Goal: Information Seeking & Learning: Learn about a topic

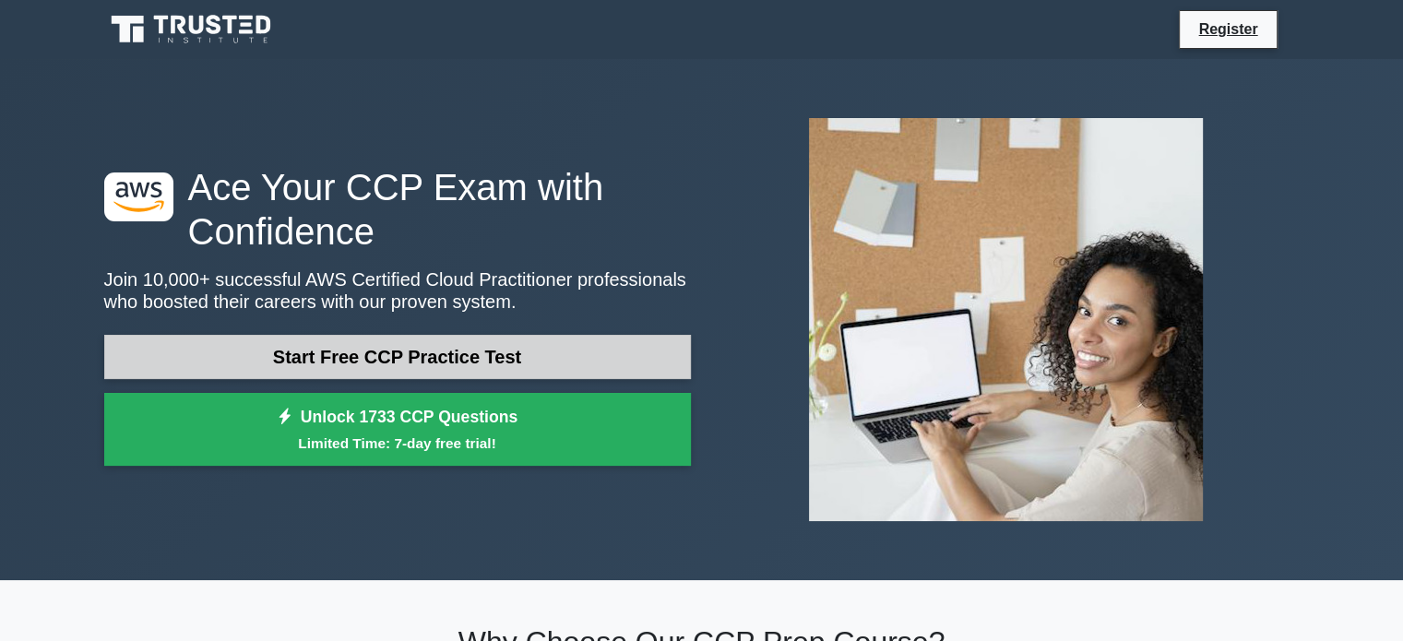
click at [417, 355] on link "Start Free CCP Practice Test" at bounding box center [397, 357] width 586 height 44
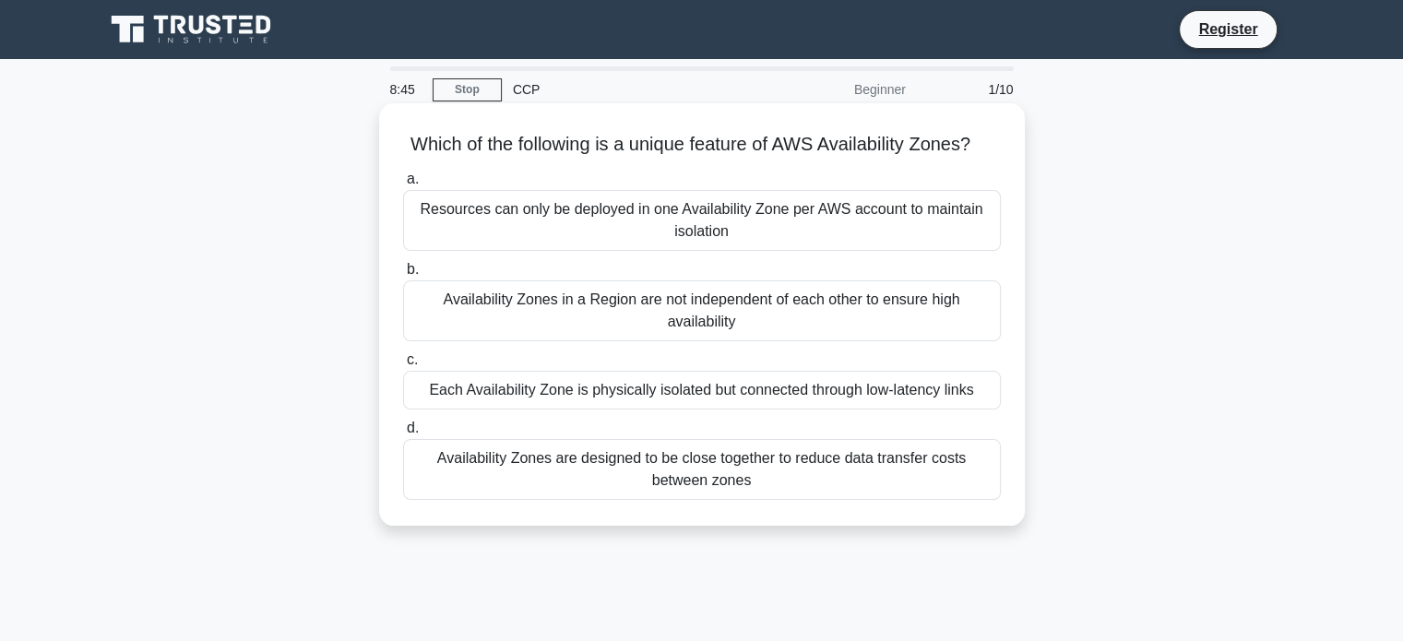
click at [760, 340] on div "Availability Zones in a Region are not independent of each other to ensure high…" at bounding box center [702, 310] width 598 height 61
click at [403, 276] on input "b. Availability Zones in a Region are not independent of each other to ensure h…" at bounding box center [403, 270] width 0 height 12
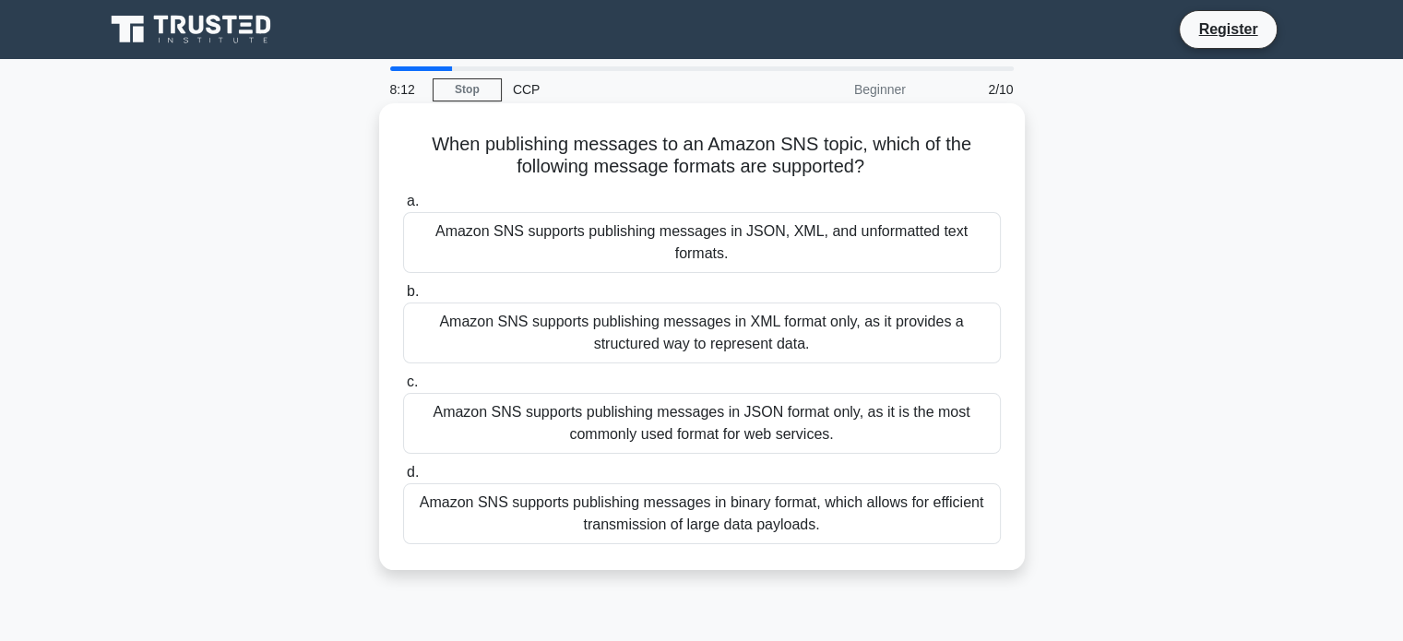
click at [708, 239] on div "Amazon SNS supports publishing messages in JSON, XML, and unformatted text form…" at bounding box center [702, 242] width 598 height 61
click at [403, 207] on input "a. Amazon SNS supports publishing messages in JSON, XML, and unformatted text f…" at bounding box center [403, 201] width 0 height 12
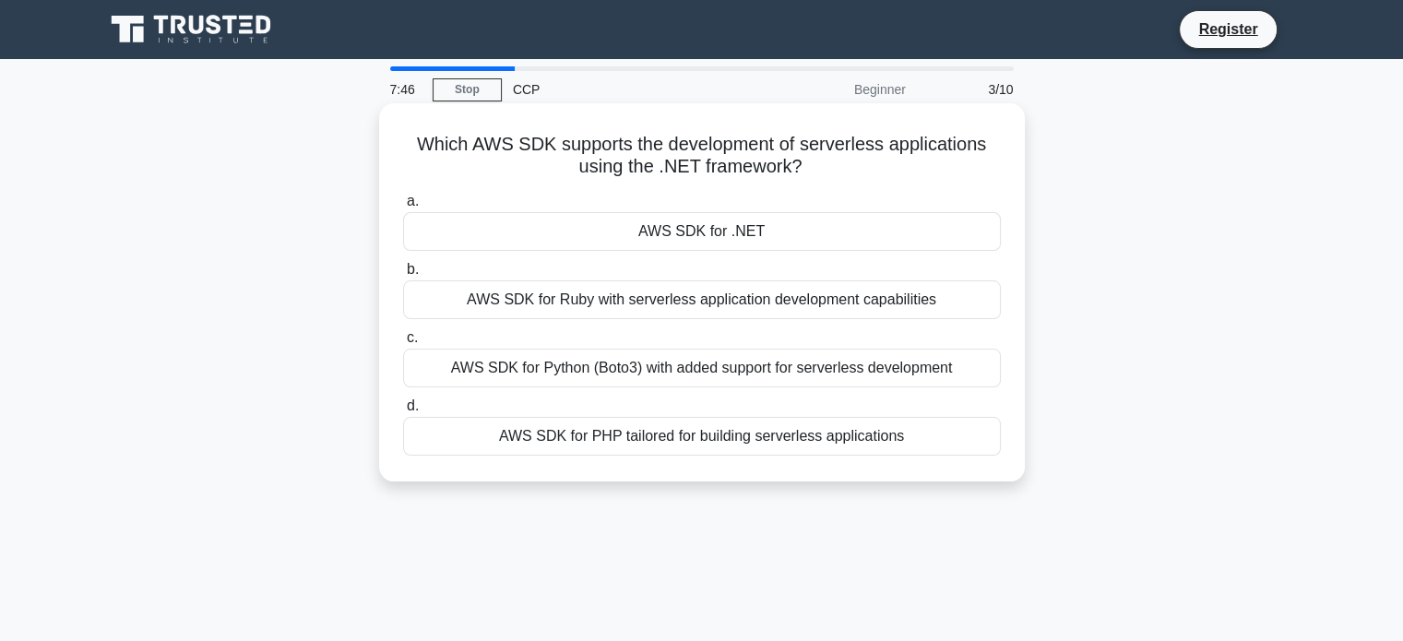
click at [598, 370] on div "AWS SDK for Python (Boto3) with added support for serverless development" at bounding box center [702, 368] width 598 height 39
click at [403, 344] on input "c. AWS SDK for Python (Boto3) with added support for serverless development" at bounding box center [403, 338] width 0 height 12
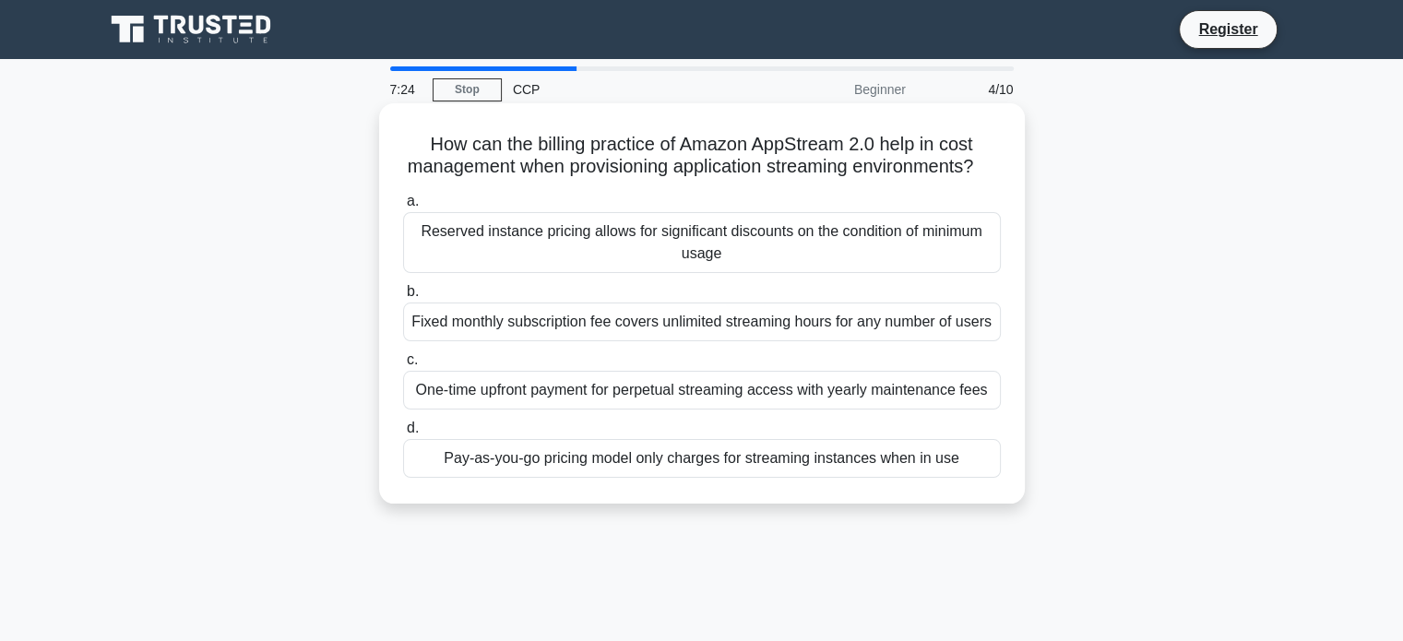
click at [639, 478] on div "Pay-as-you-go pricing model only charges for streaming instances when in use" at bounding box center [702, 458] width 598 height 39
click at [403, 434] on input "d. Pay-as-you-go pricing model only charges for streaming instances when in use" at bounding box center [403, 428] width 0 height 12
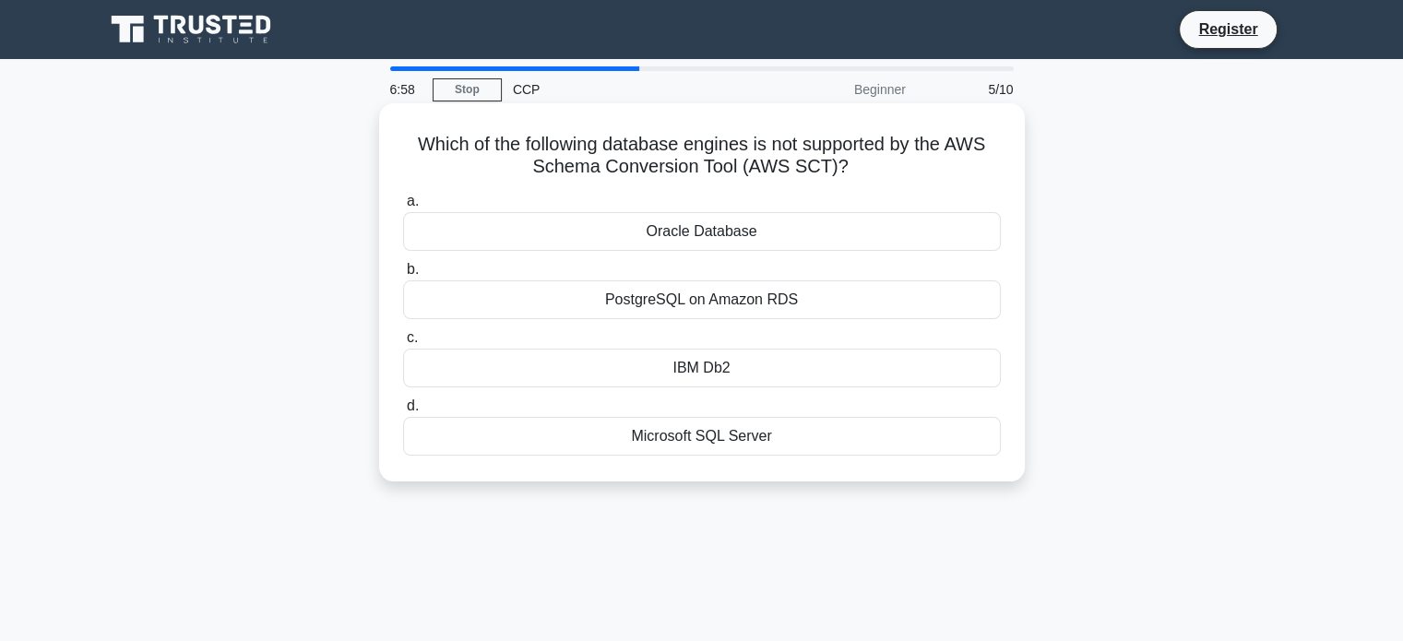
click at [745, 371] on div "IBM Db2" at bounding box center [702, 368] width 598 height 39
click at [403, 344] on input "c. IBM Db2" at bounding box center [403, 338] width 0 height 12
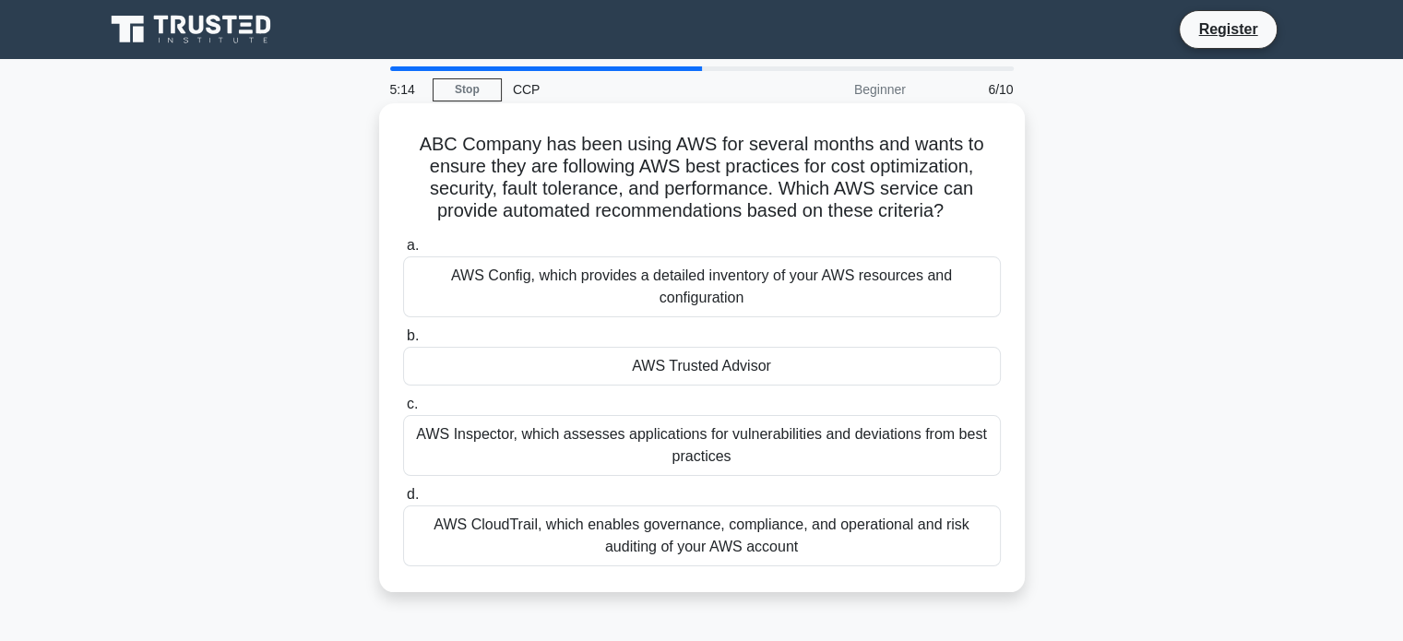
click at [601, 532] on div "AWS CloudTrail, which enables governance, compliance, and operational and risk …" at bounding box center [702, 535] width 598 height 61
click at [403, 501] on input "d. AWS CloudTrail, which enables governance, compliance, and operational and ri…" at bounding box center [403, 495] width 0 height 12
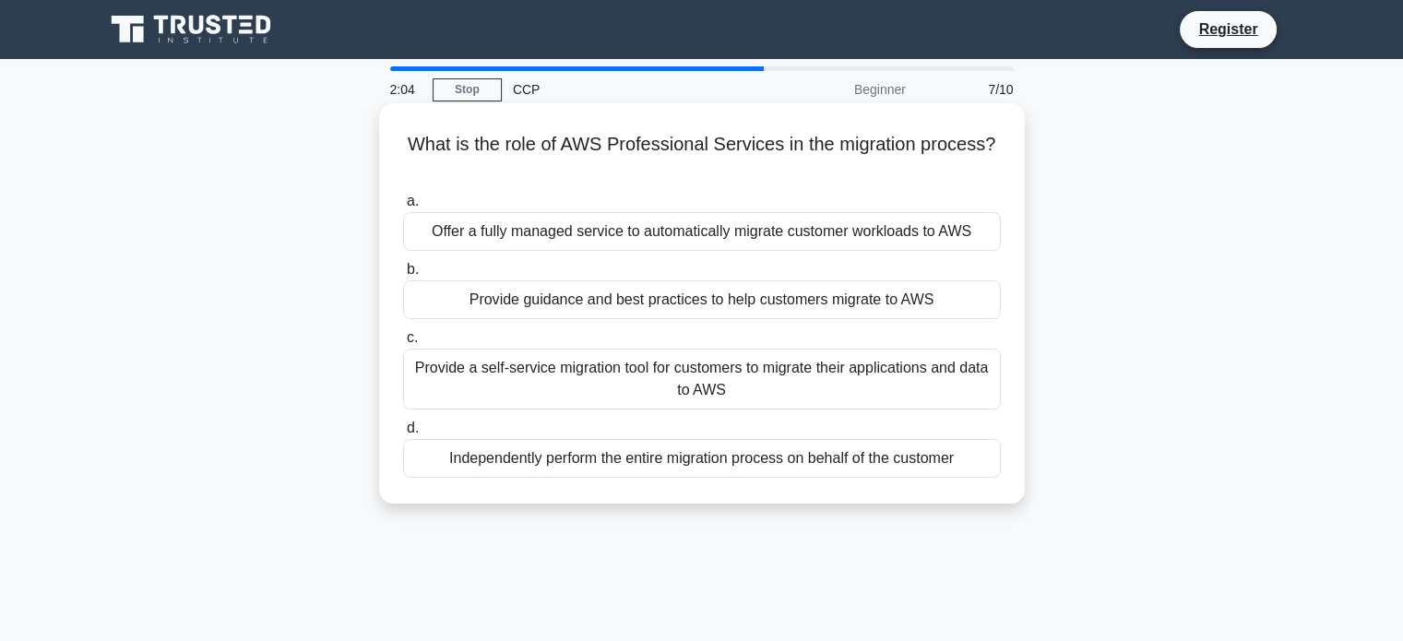
click at [658, 236] on div "Offer a fully managed service to automatically migrate customer workloads to AWS" at bounding box center [702, 231] width 598 height 39
click at [403, 207] on input "a. Offer a fully managed service to automatically migrate customer workloads to…" at bounding box center [403, 201] width 0 height 12
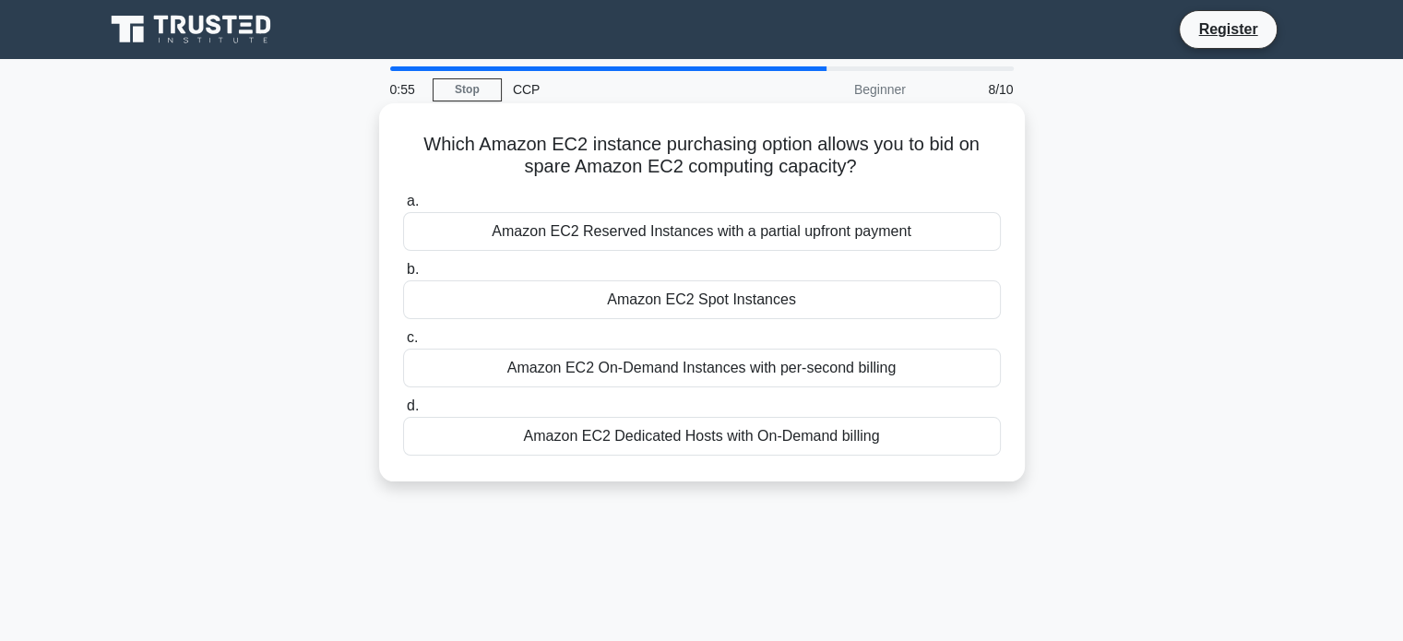
click at [705, 304] on div "Amazon EC2 Spot Instances" at bounding box center [702, 299] width 598 height 39
click at [403, 276] on input "b. Amazon EC2 Spot Instances" at bounding box center [403, 270] width 0 height 12
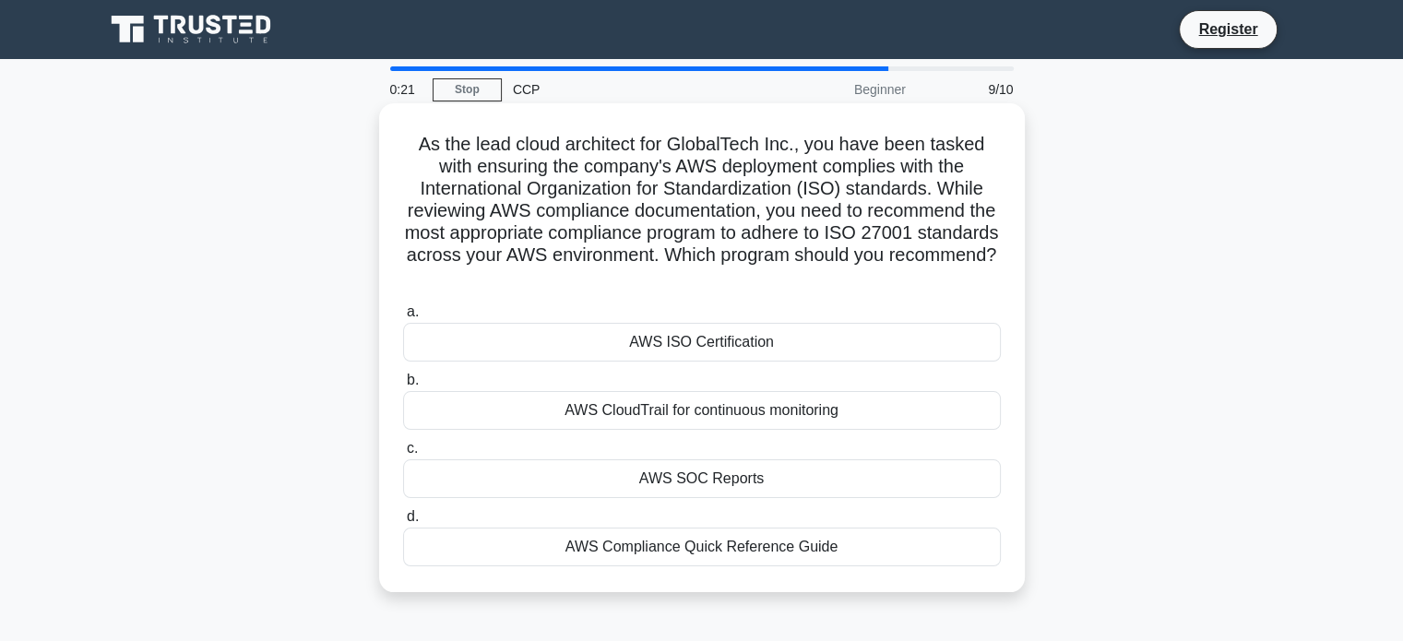
click at [660, 549] on div "AWS Compliance Quick Reference Guide" at bounding box center [702, 546] width 598 height 39
click at [403, 523] on input "d. AWS Compliance Quick Reference Guide" at bounding box center [403, 517] width 0 height 12
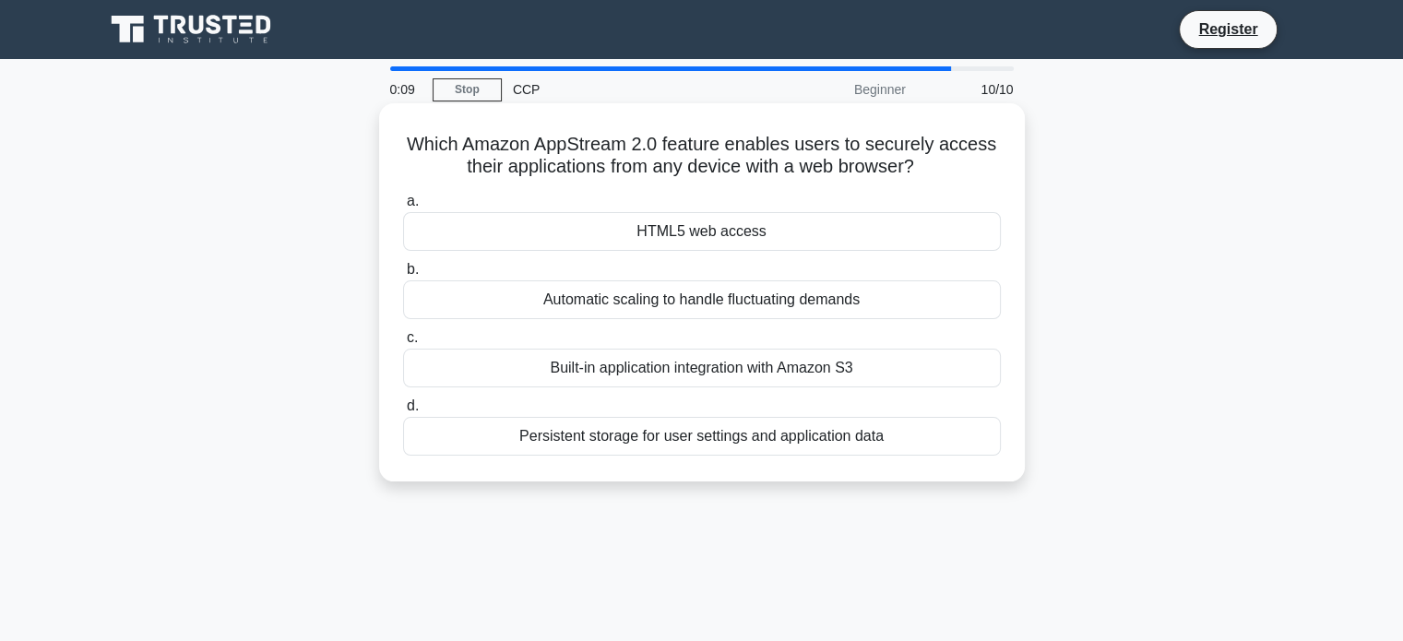
click at [598, 300] on div "Automatic scaling to handle fluctuating demands" at bounding box center [702, 299] width 598 height 39
click at [403, 276] on input "b. Automatic scaling to handle fluctuating demands" at bounding box center [403, 270] width 0 height 12
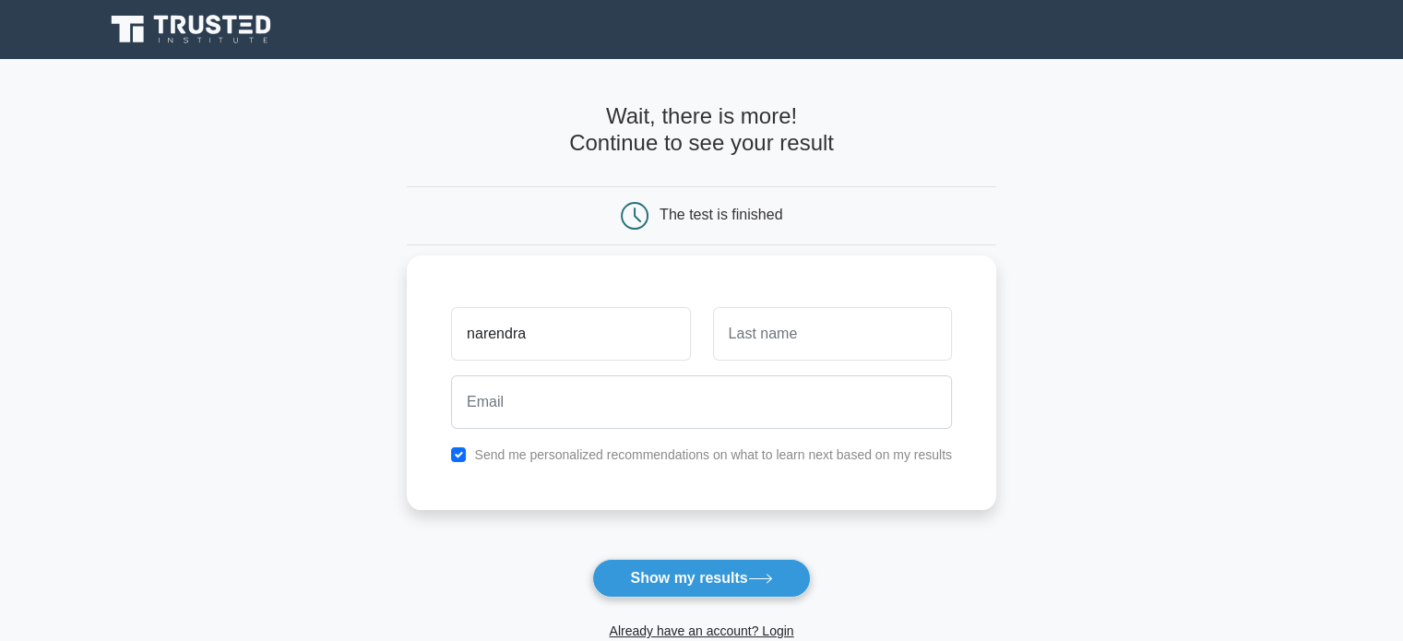
type input "narendra"
click at [707, 349] on div at bounding box center [832, 334] width 261 height 68
drag, startPoint x: 719, startPoint y: 338, endPoint x: 699, endPoint y: 346, distance: 21.6
click at [699, 346] on div "narendra" at bounding box center [701, 334] width 523 height 68
type input "rokkam"
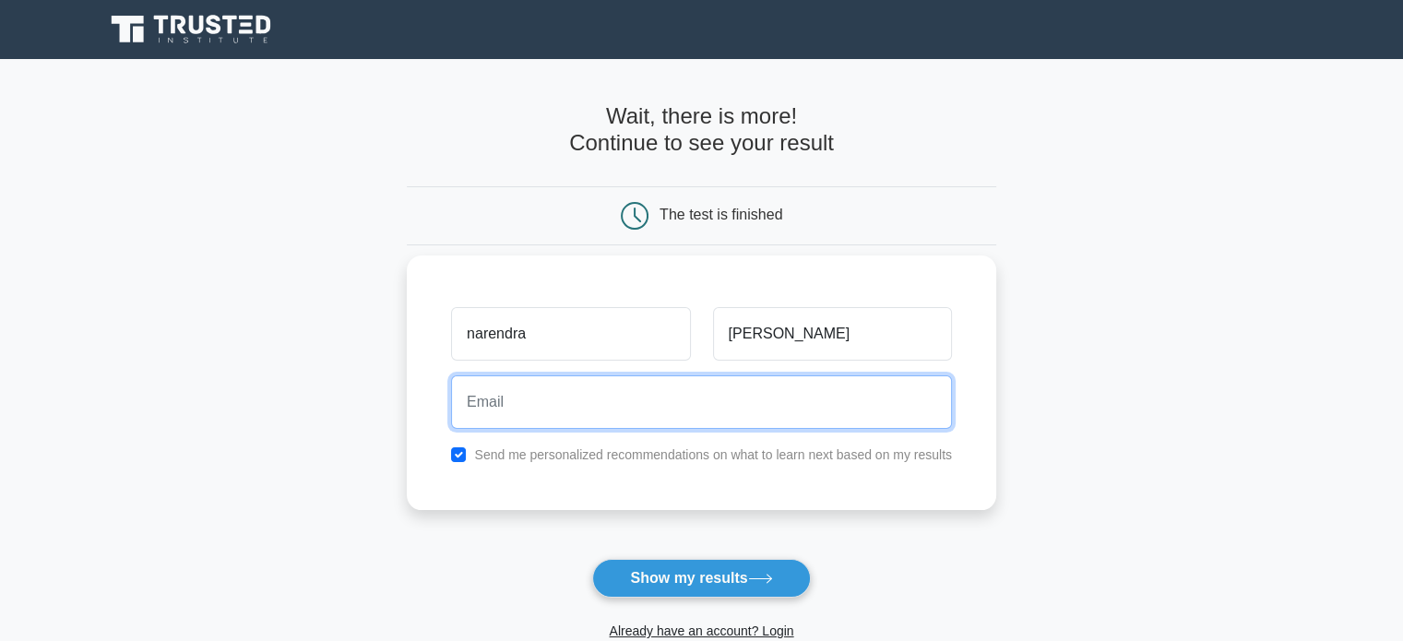
click at [574, 396] on input "email" at bounding box center [701, 401] width 501 height 53
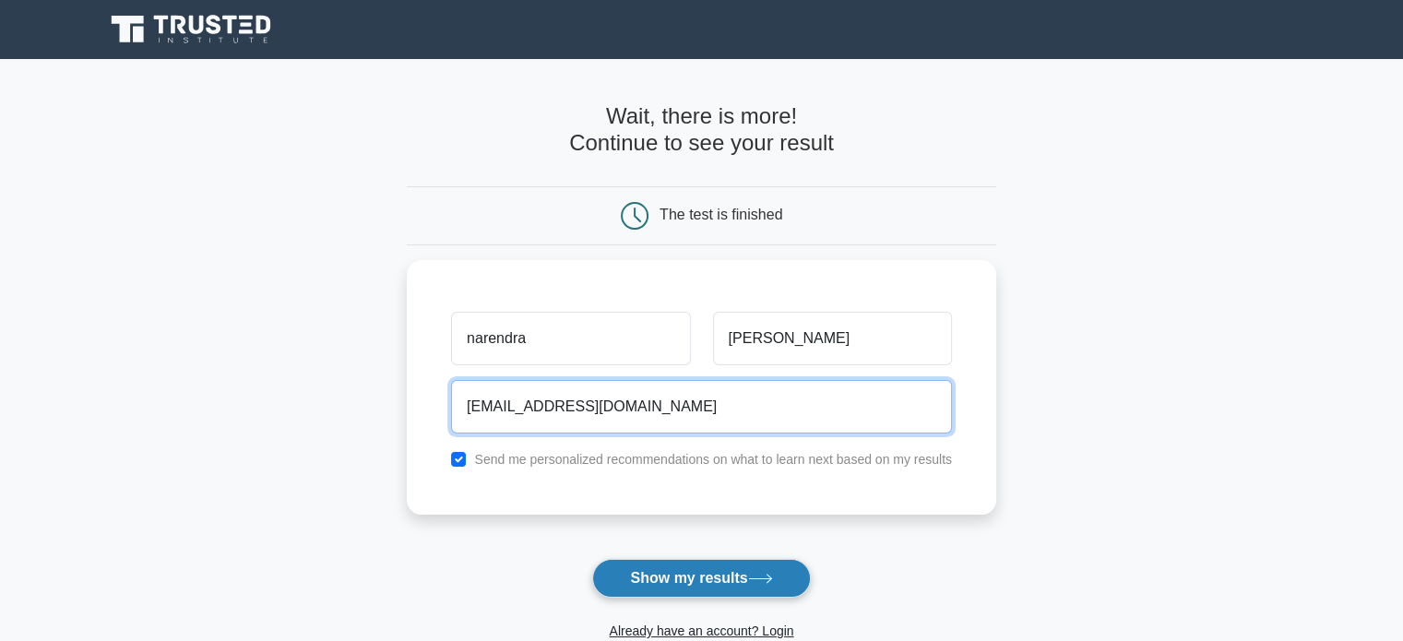
type input "narendrarokkam229@gmail.com"
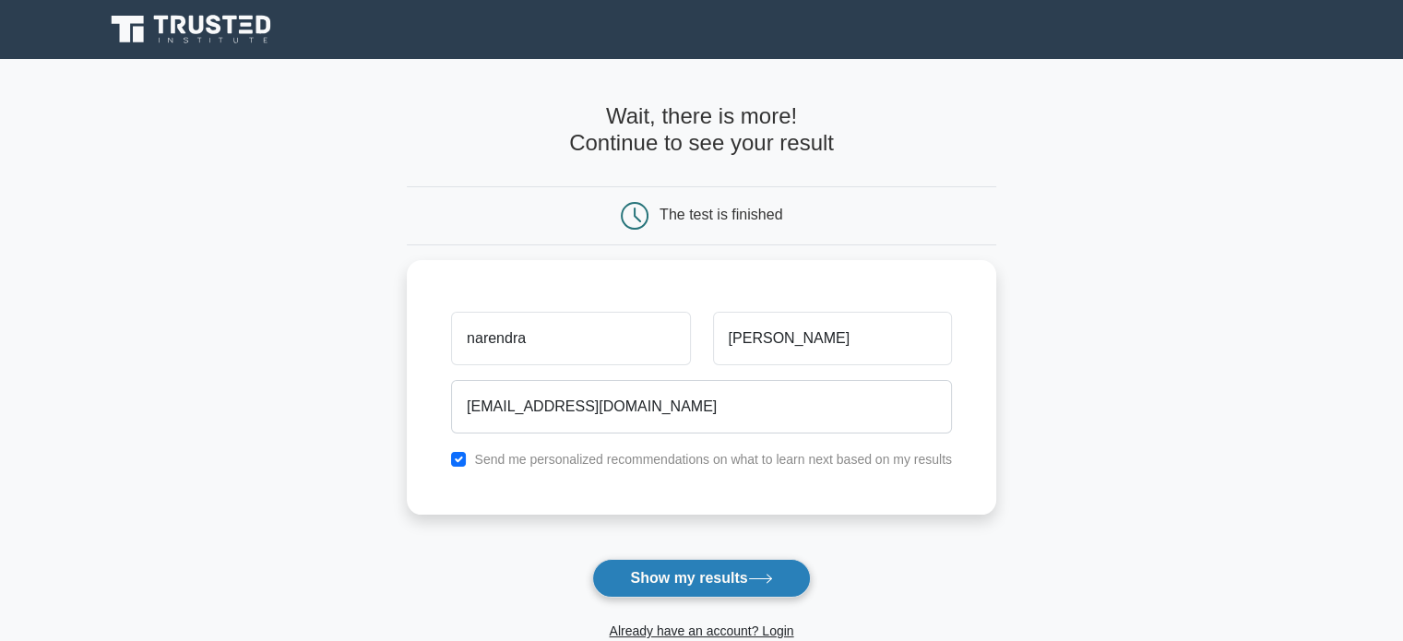
click at [681, 582] on button "Show my results" at bounding box center [701, 578] width 218 height 39
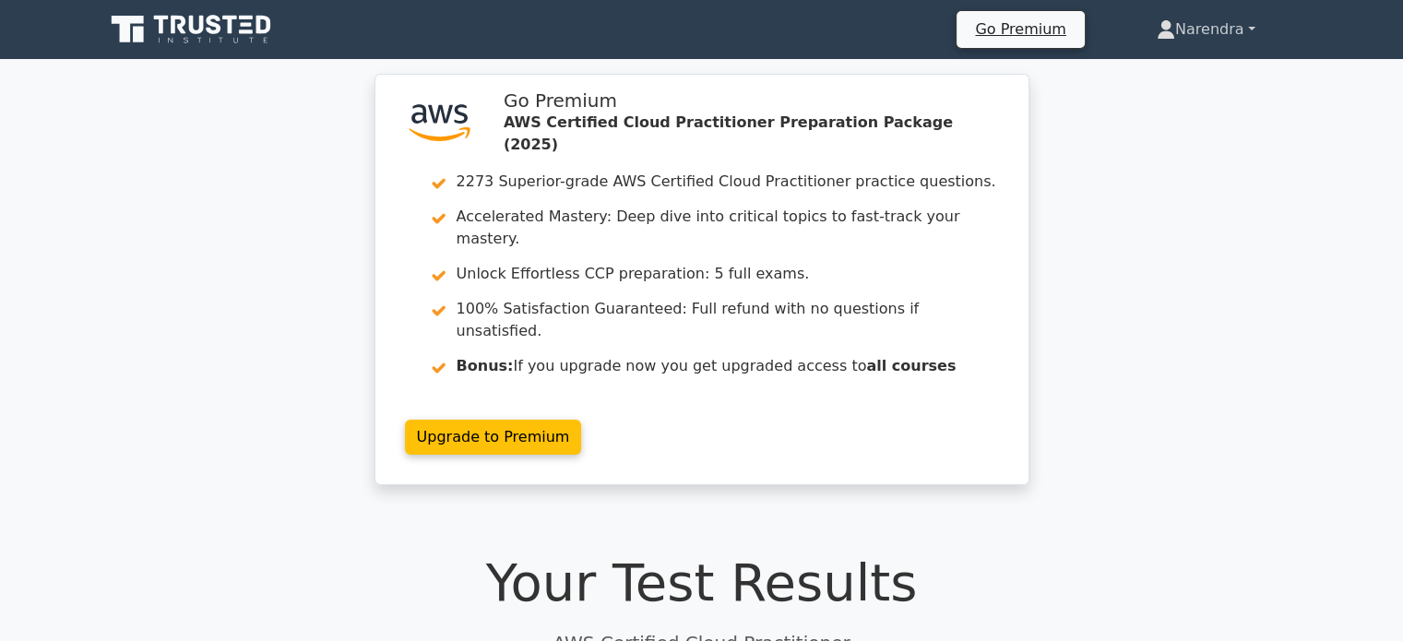
click at [1252, 30] on link "Narendra" at bounding box center [1205, 29] width 187 height 37
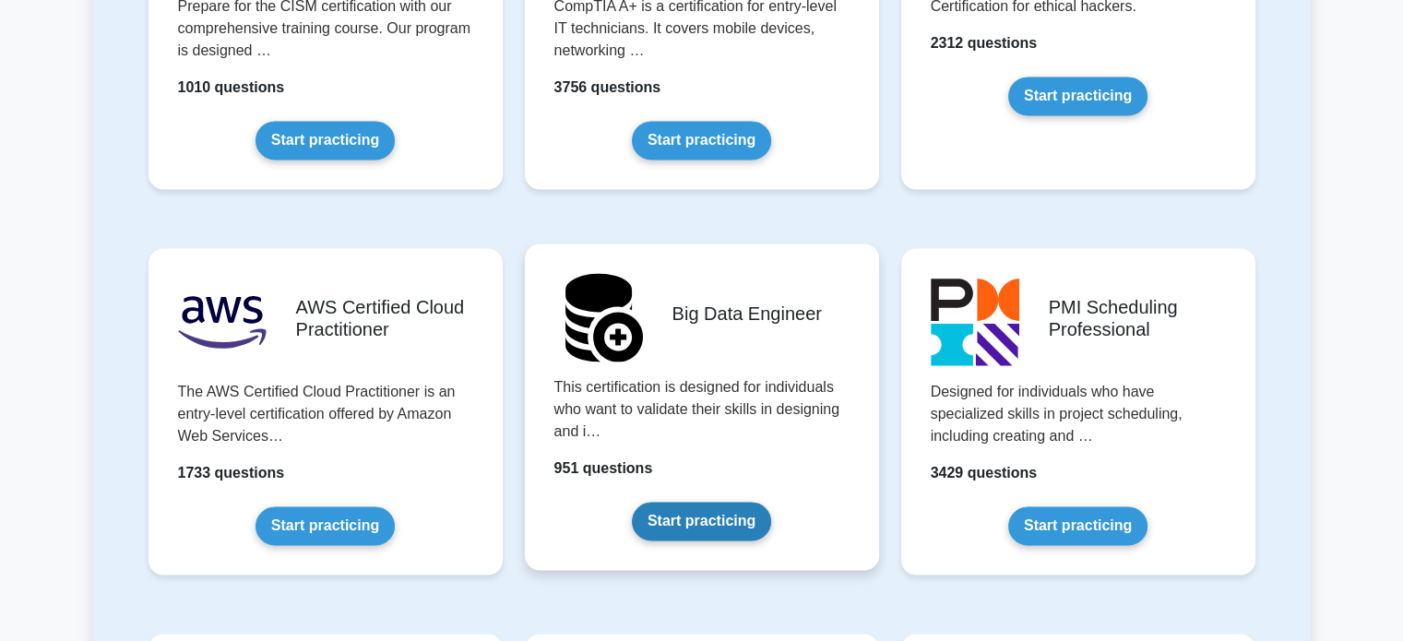
scroll to position [3043, 0]
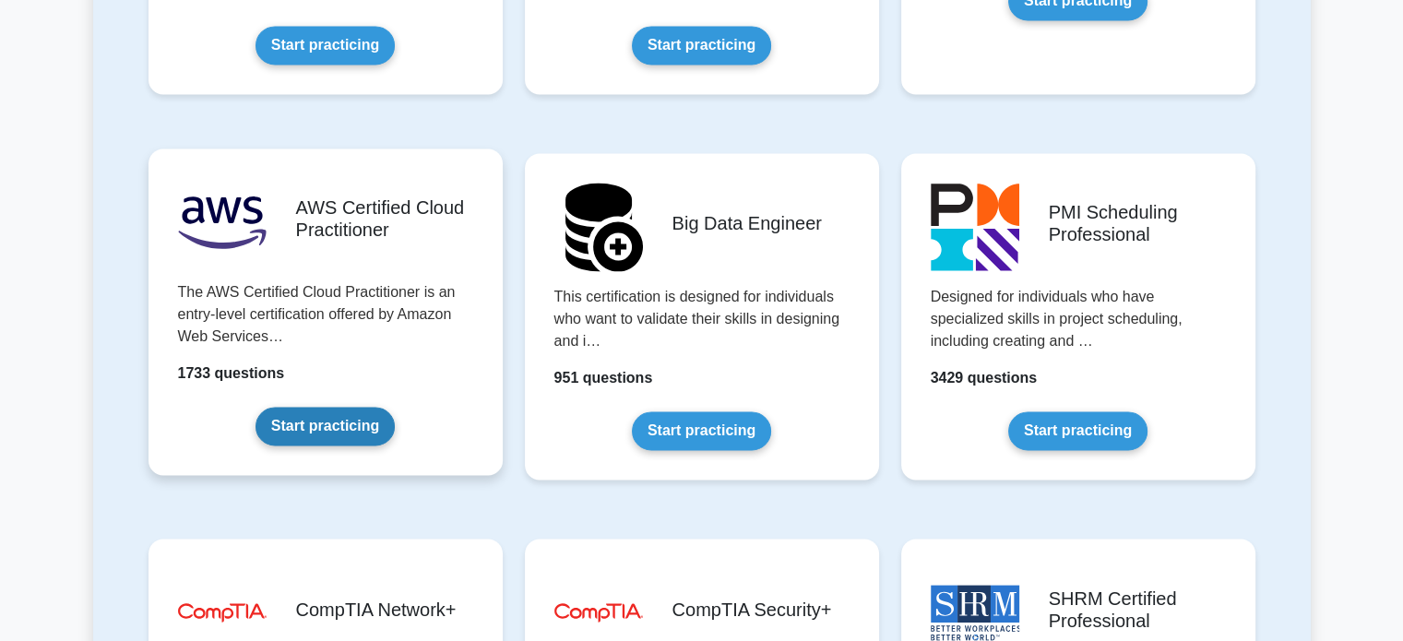
click at [321, 416] on link "Start practicing" at bounding box center [324, 426] width 139 height 39
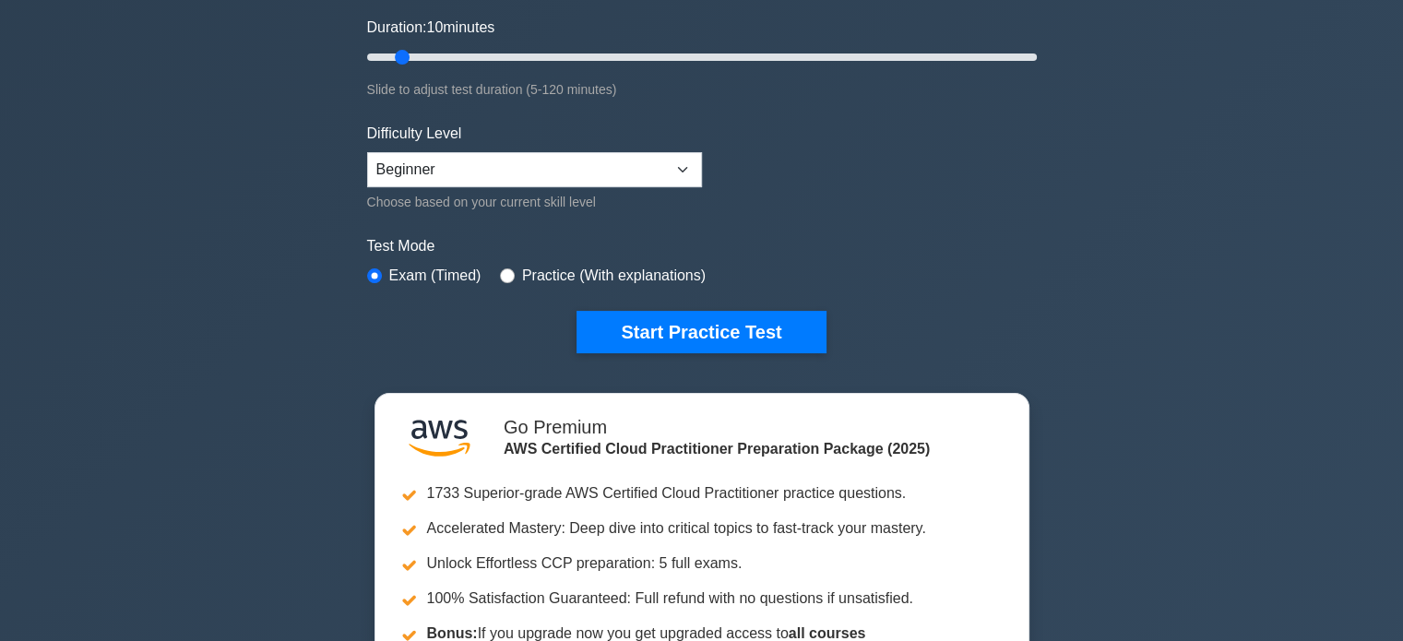
scroll to position [369, 0]
